Goal: Information Seeking & Learning: Learn about a topic

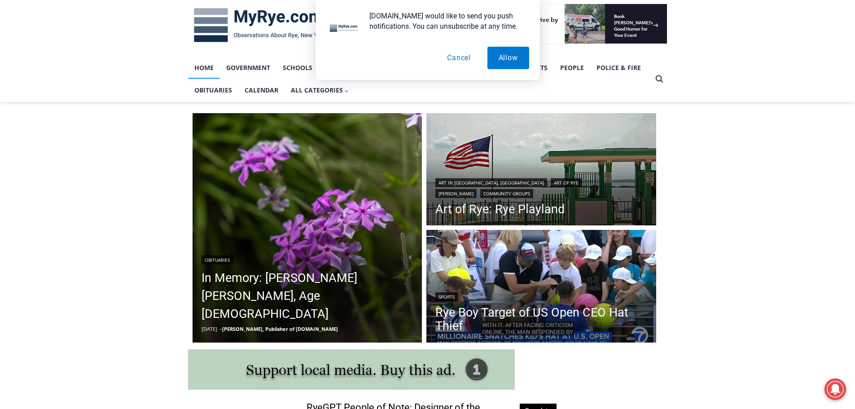
scroll to position [224, 0]
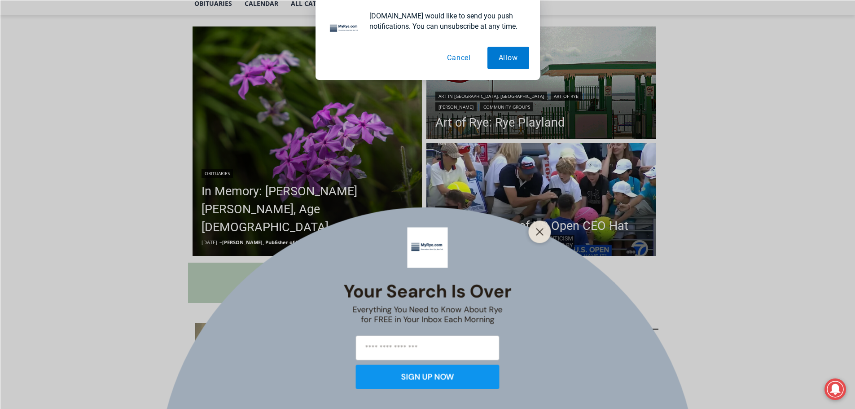
click at [461, 57] on button "Cancel" at bounding box center [459, 58] width 46 height 22
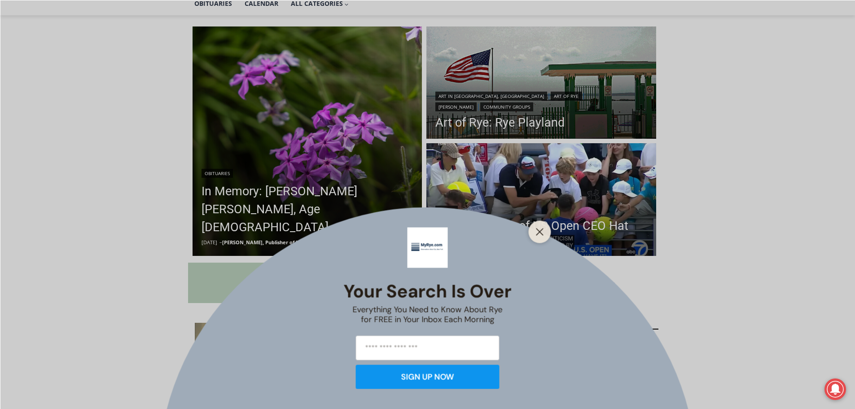
click at [536, 235] on icon "Close" at bounding box center [540, 232] width 8 height 8
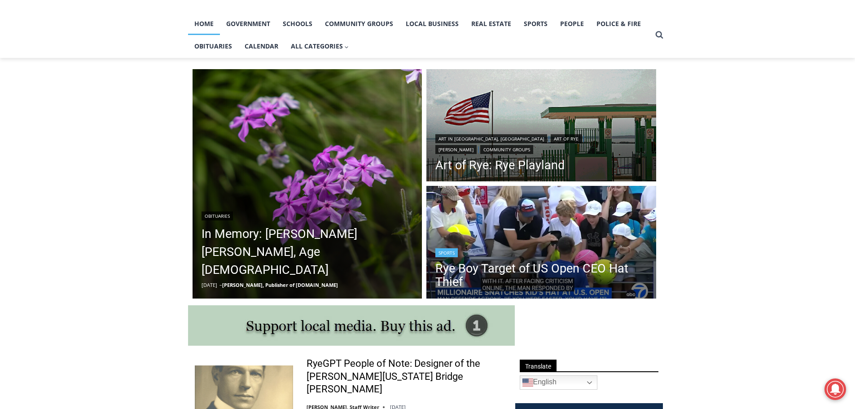
scroll to position [180, 0]
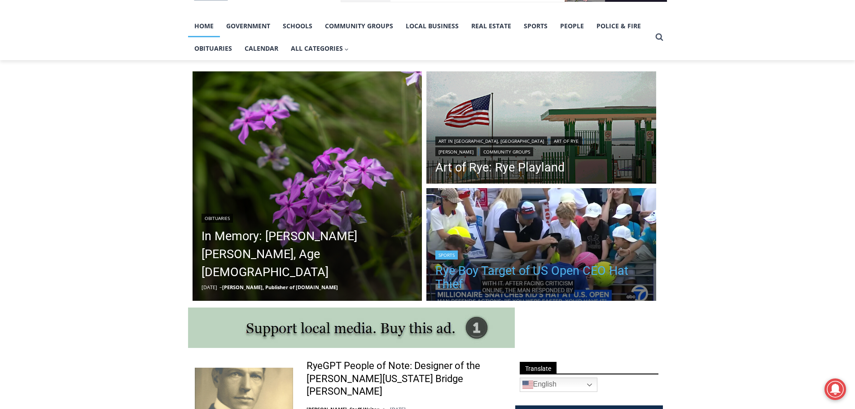
click at [511, 275] on link "Rye Boy Target of US Open CEO Hat Thief" at bounding box center [541, 277] width 212 height 27
